Goal: Use online tool/utility: Use online tool/utility

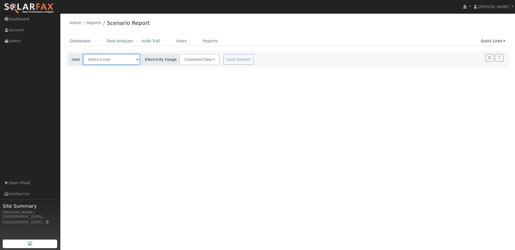
click at [129, 60] on input "text" at bounding box center [111, 59] width 57 height 11
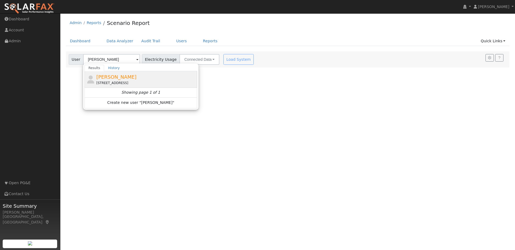
click at [162, 77] on div "[PERSON_NAME] [STREET_ADDRESS]" at bounding box center [145, 79] width 99 height 12
type input "[PERSON_NAME]"
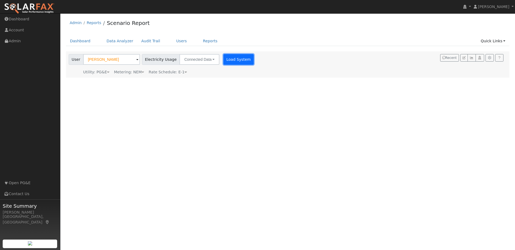
click at [228, 62] on button "Load System" at bounding box center [238, 59] width 31 height 11
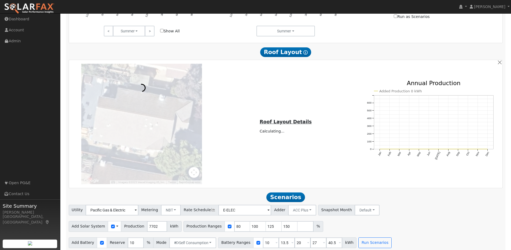
scroll to position [303, 0]
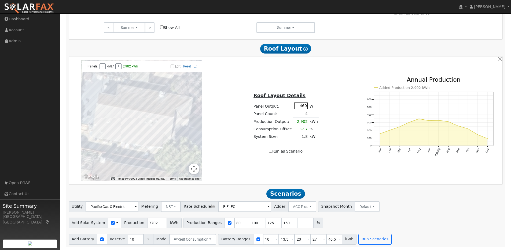
click at [304, 105] on input "460" at bounding box center [300, 106] width 13 height 7
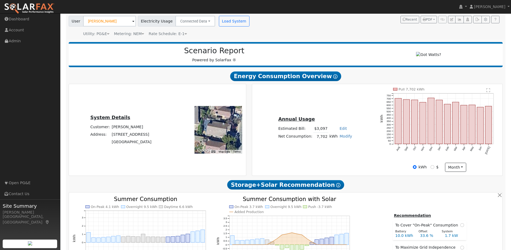
scroll to position [43, 0]
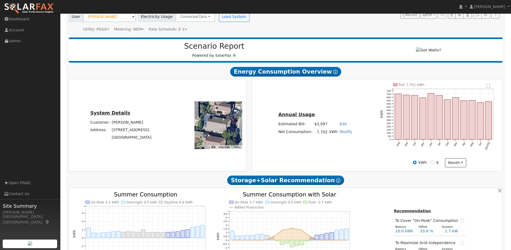
type input "440"
click at [345, 134] on link "Modify" at bounding box center [345, 132] width 13 height 4
click at [338, 143] on link "Add Consumption" at bounding box center [327, 141] width 45 height 8
type input "7702"
type input "6"
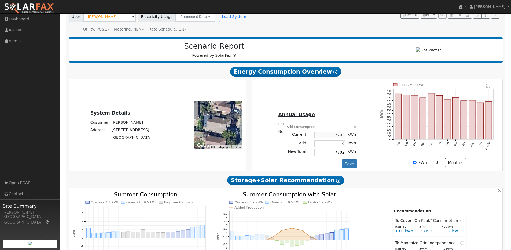
type input "7708"
type input "63"
type input "7765"
type input "630"
type input "8332"
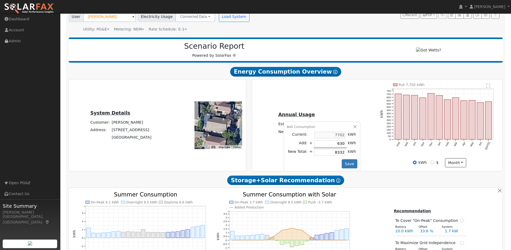
type input "6300"
type input "14002"
type input "6300"
click at [344, 167] on button "Save" at bounding box center [350, 164] width 16 height 9
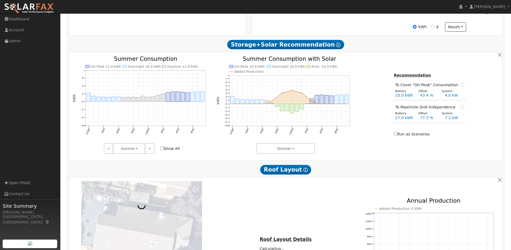
scroll to position [303, 0]
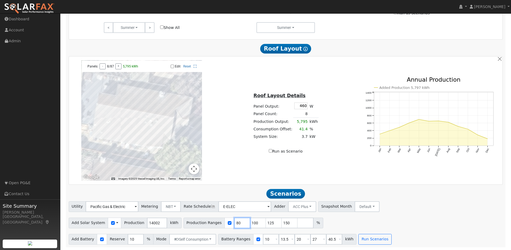
drag, startPoint x: 236, startPoint y: 224, endPoint x: 227, endPoint y: 222, distance: 9.3
click at [222, 223] on div "Production Ranges 80 100 125 150 %" at bounding box center [253, 223] width 140 height 11
type input "100"
type input "125"
type input "150"
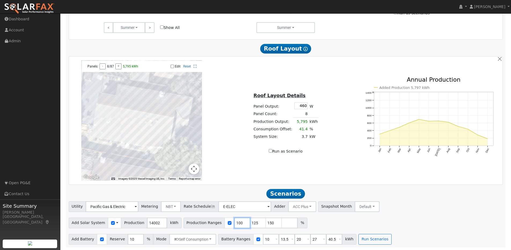
type input "100"
drag, startPoint x: 297, startPoint y: 240, endPoint x: 290, endPoint y: 238, distance: 8.0
click at [289, 238] on div "Battery Ranges 10 Overrides Reserve % Mode None None Self Consumption Peak Savi…" at bounding box center [287, 239] width 138 height 11
type input "27"
type input "40.5"
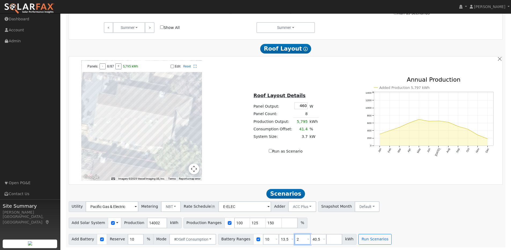
type input "40.5"
type input "4"
click at [370, 217] on div "Add Solar System Use CSV Data Production 14002 kWh Production Ranges 100 125 15…" at bounding box center [286, 222] width 436 height 13
click at [338, 240] on button "Run Scenarios" at bounding box center [343, 239] width 33 height 11
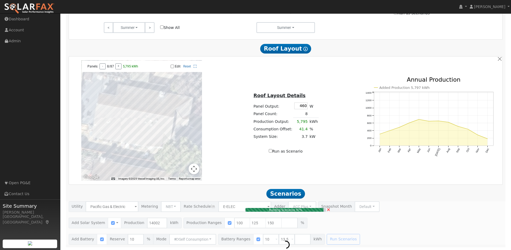
type input "9.3"
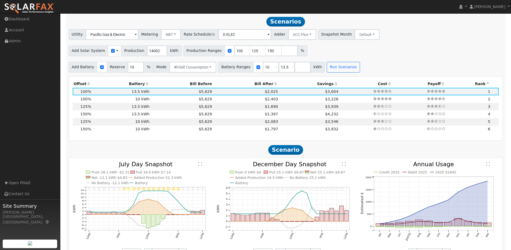
scroll to position [475, 0]
